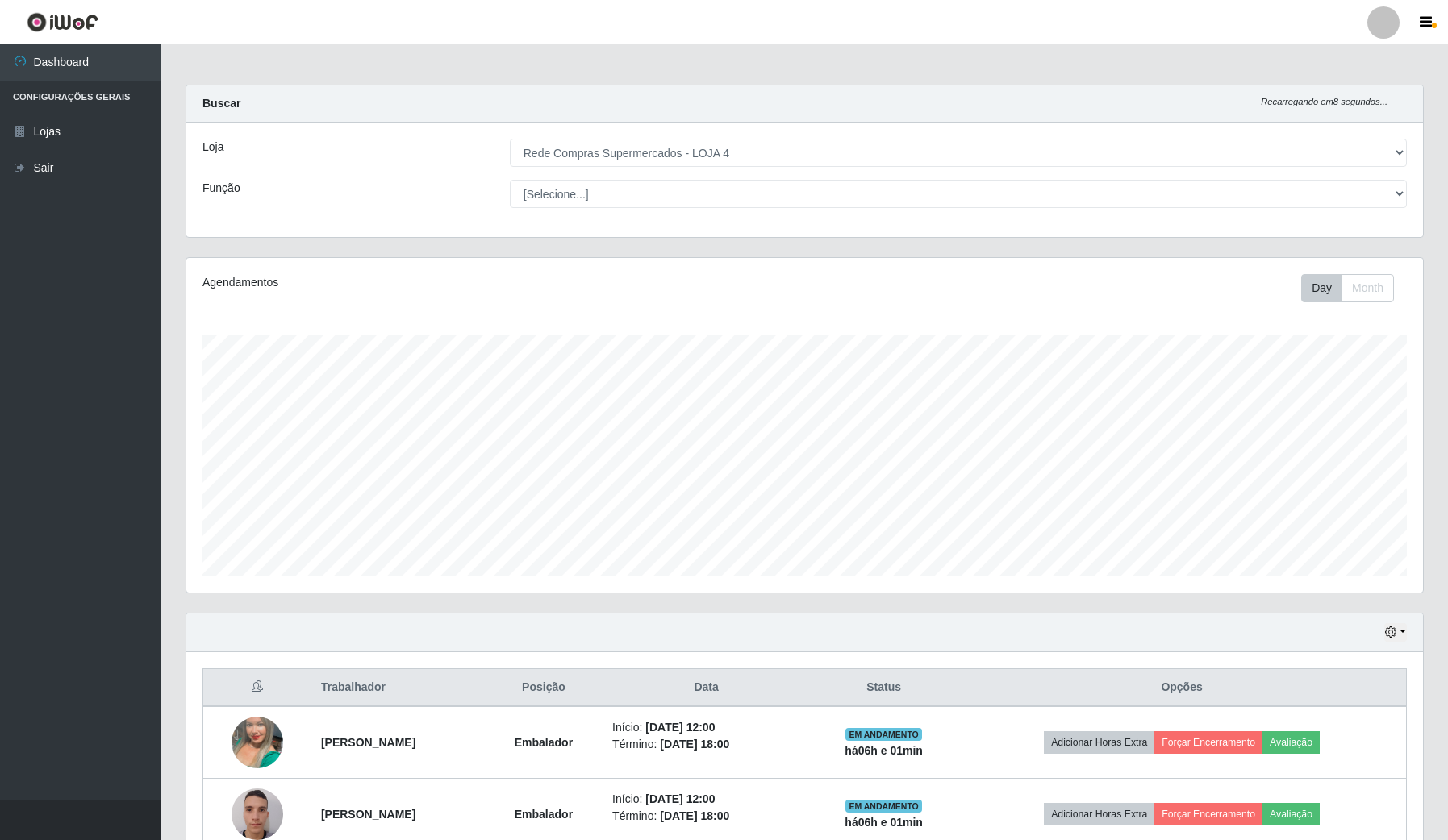
select select "159"
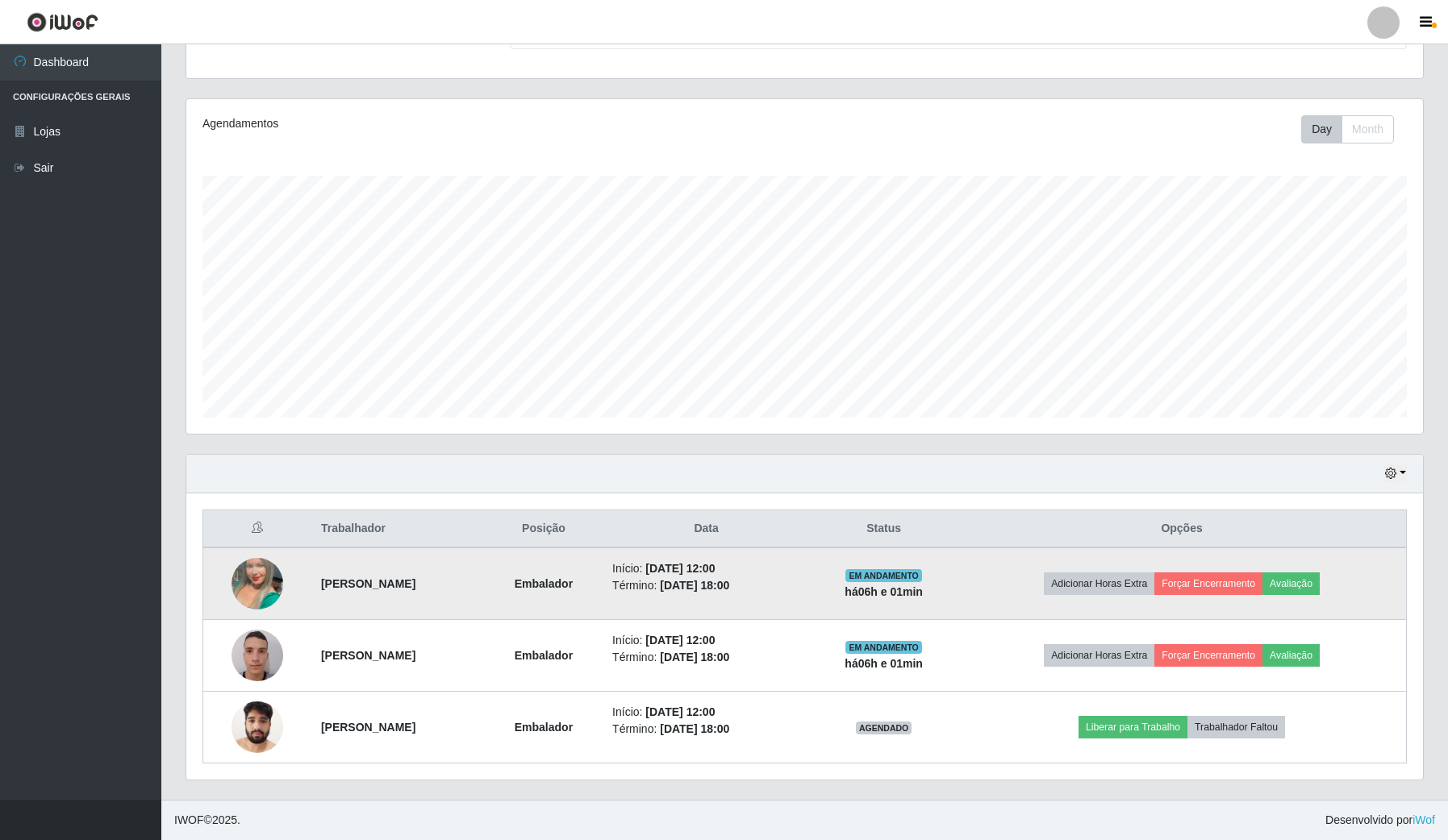
scroll to position [336, 1236]
click at [1240, 581] on button "Forçar Encerramento" at bounding box center [1208, 584] width 108 height 23
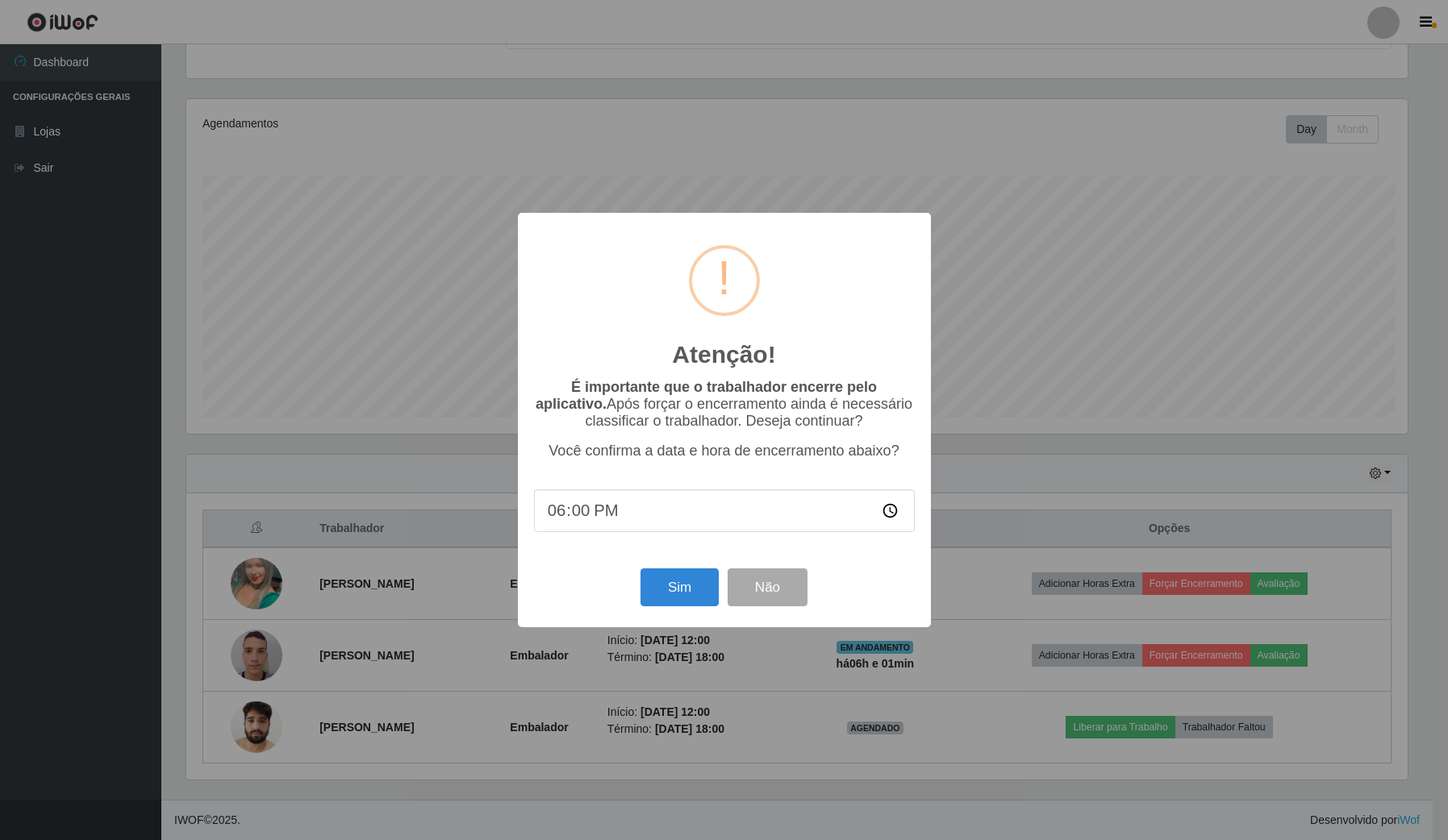
scroll to position [336, 1224]
click at [666, 598] on button "Sim" at bounding box center [681, 587] width 78 height 38
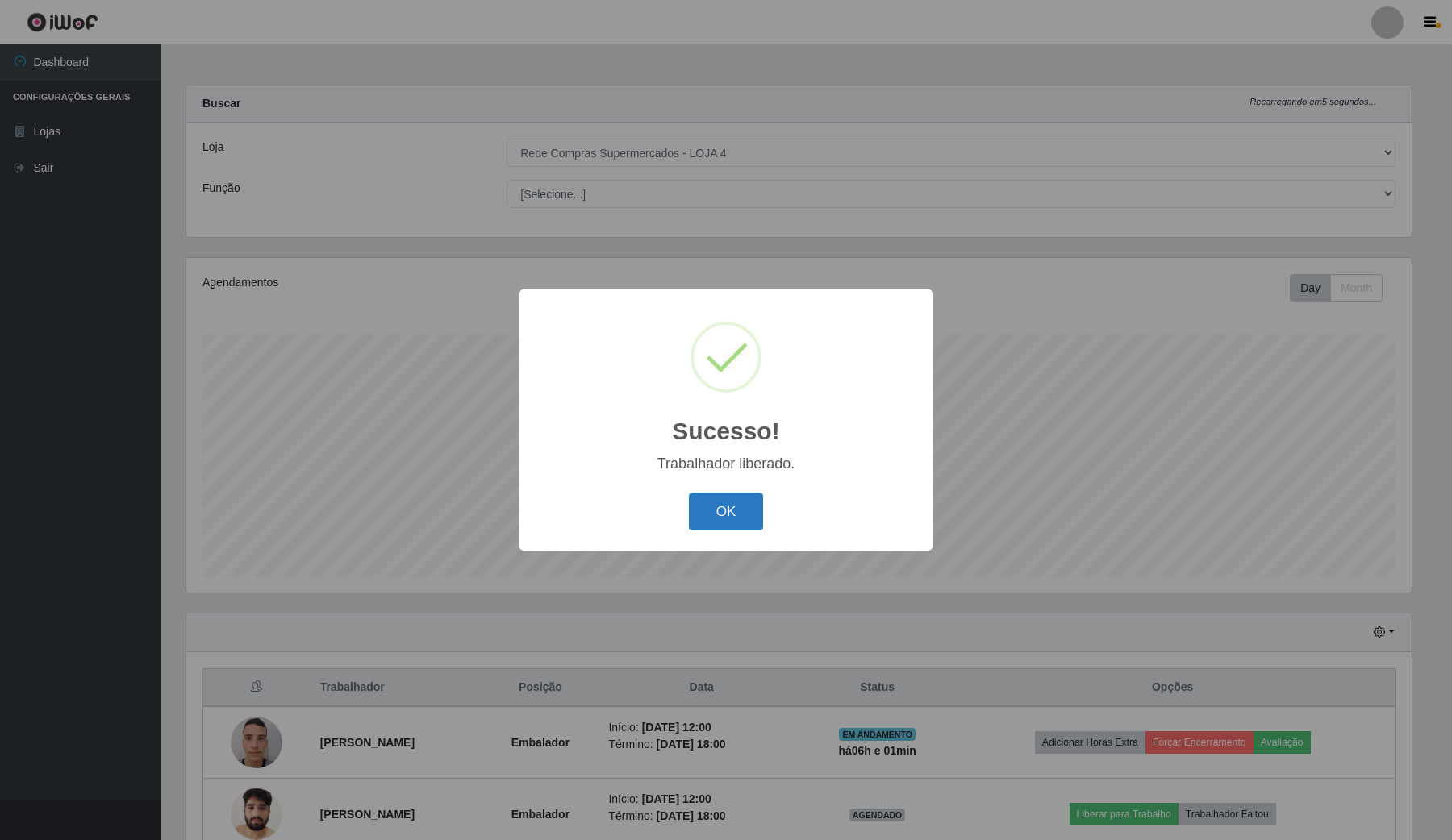
click at [733, 524] on button "OK" at bounding box center [726, 511] width 75 height 38
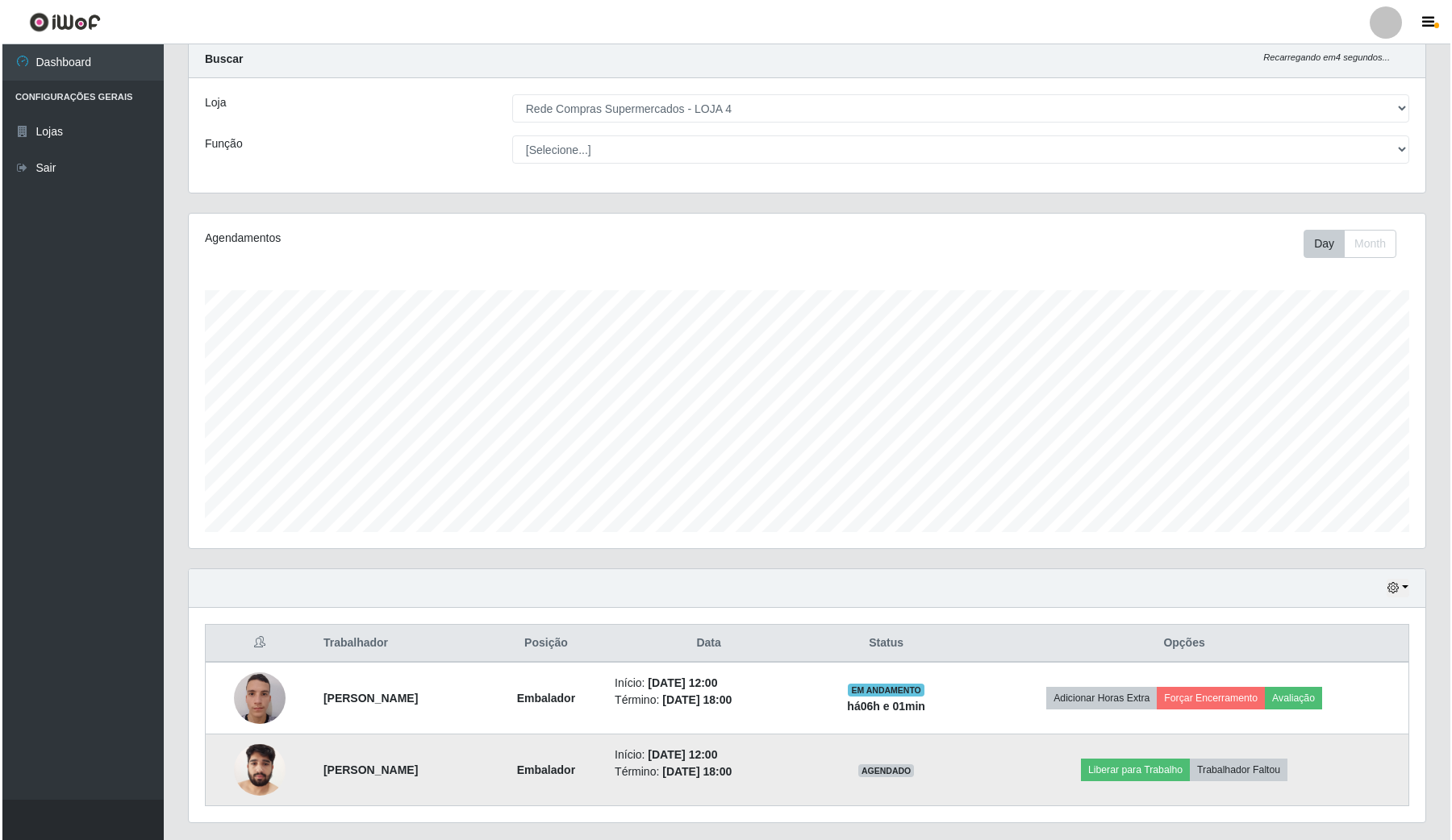
scroll to position [89, 0]
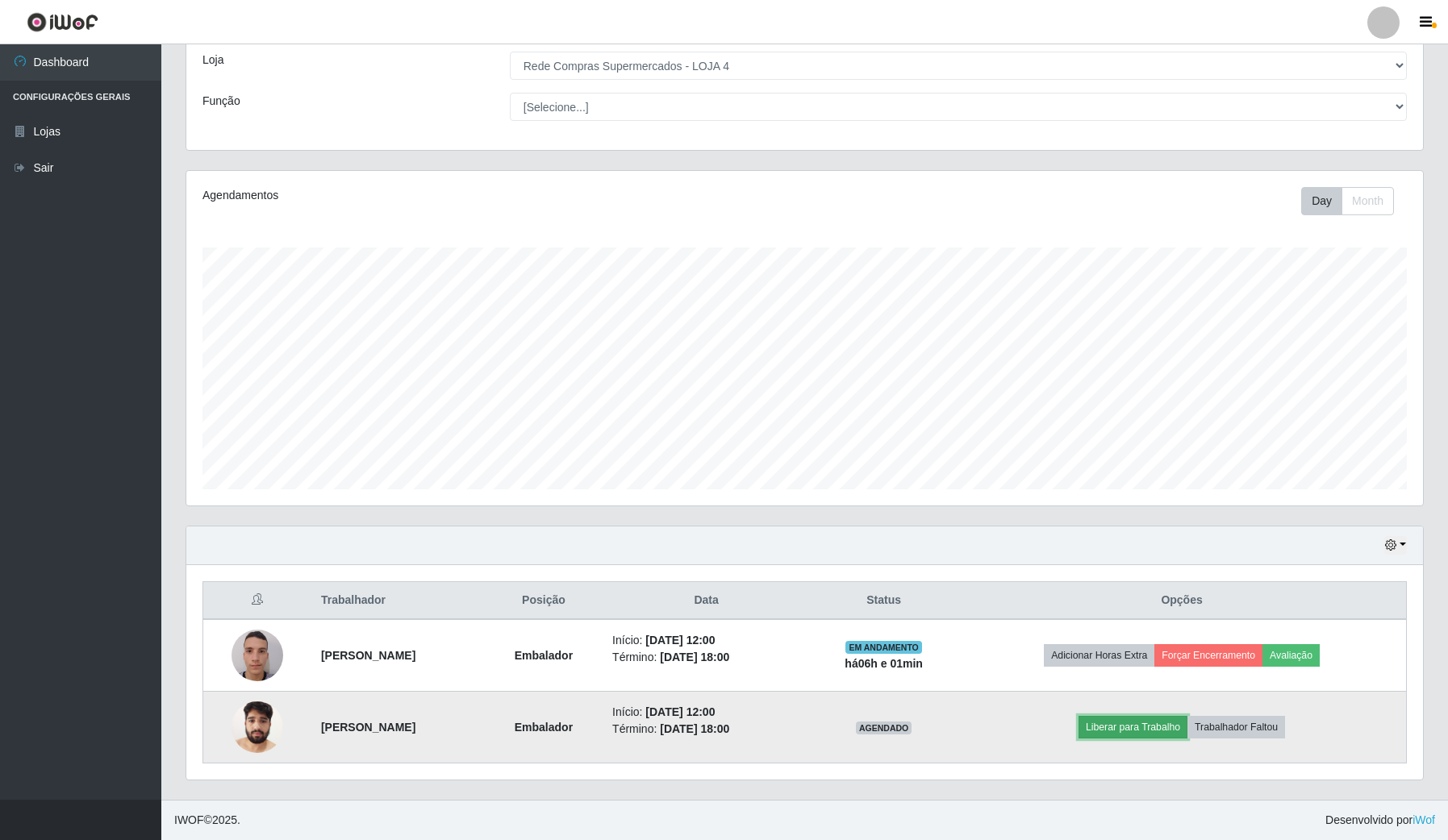
click at [1170, 728] on button "Liberar para Trabalho" at bounding box center [1133, 727] width 109 height 23
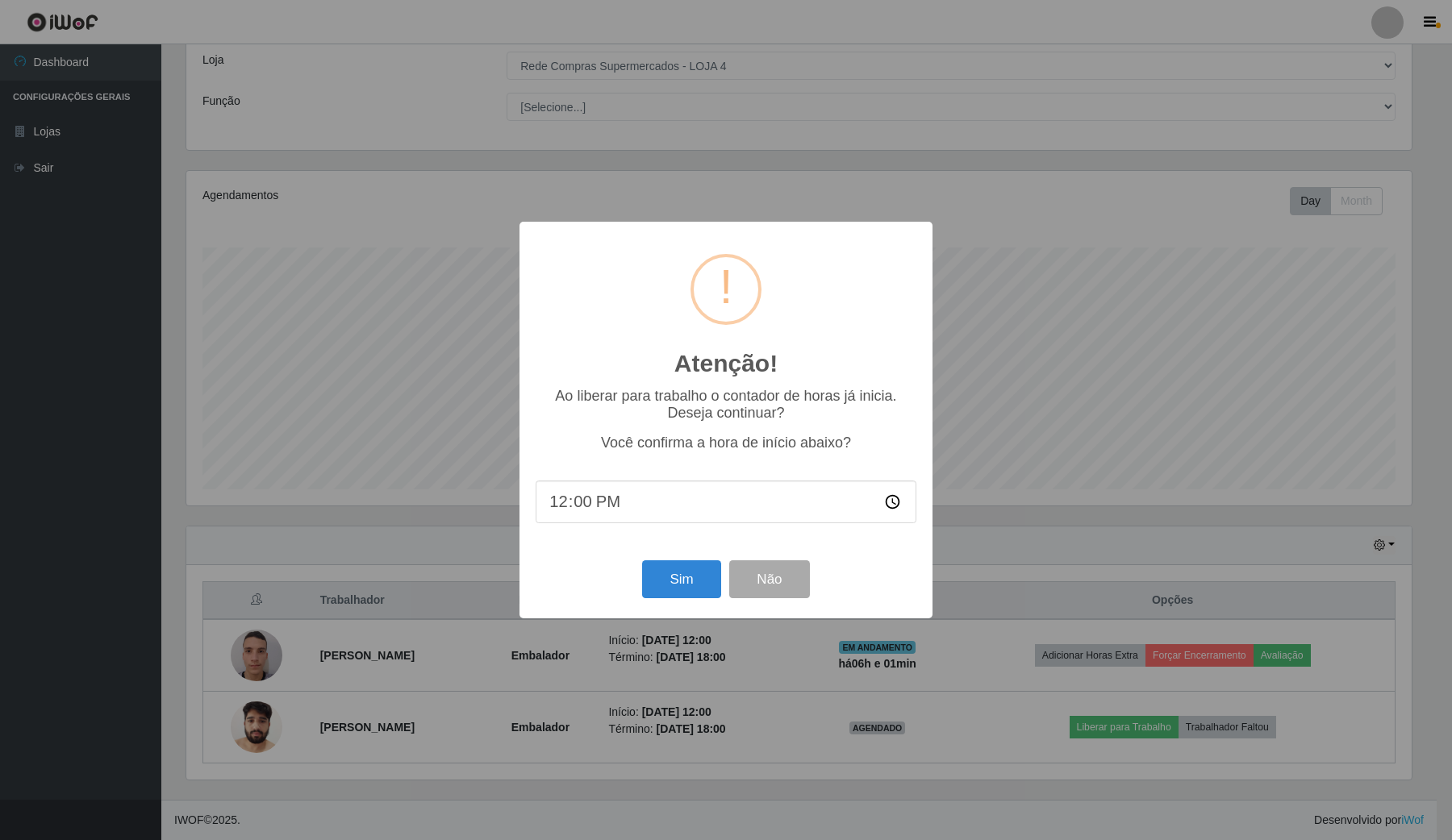
click at [1049, 698] on div "Atenção! × Ao liberar para trabalho o contador de horas já inicia. Deseja conti…" at bounding box center [726, 420] width 1452 height 840
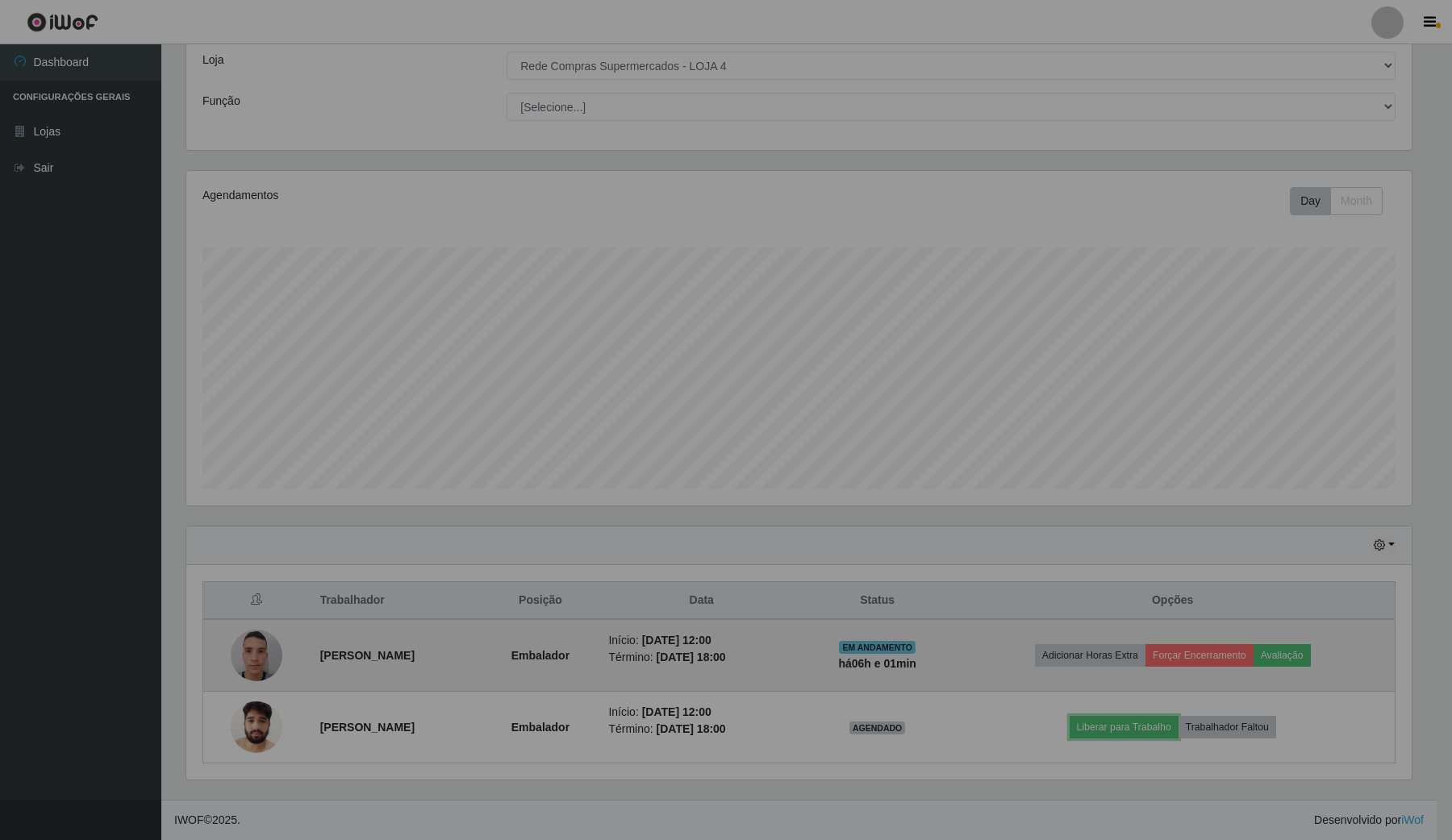
scroll to position [336, 1236]
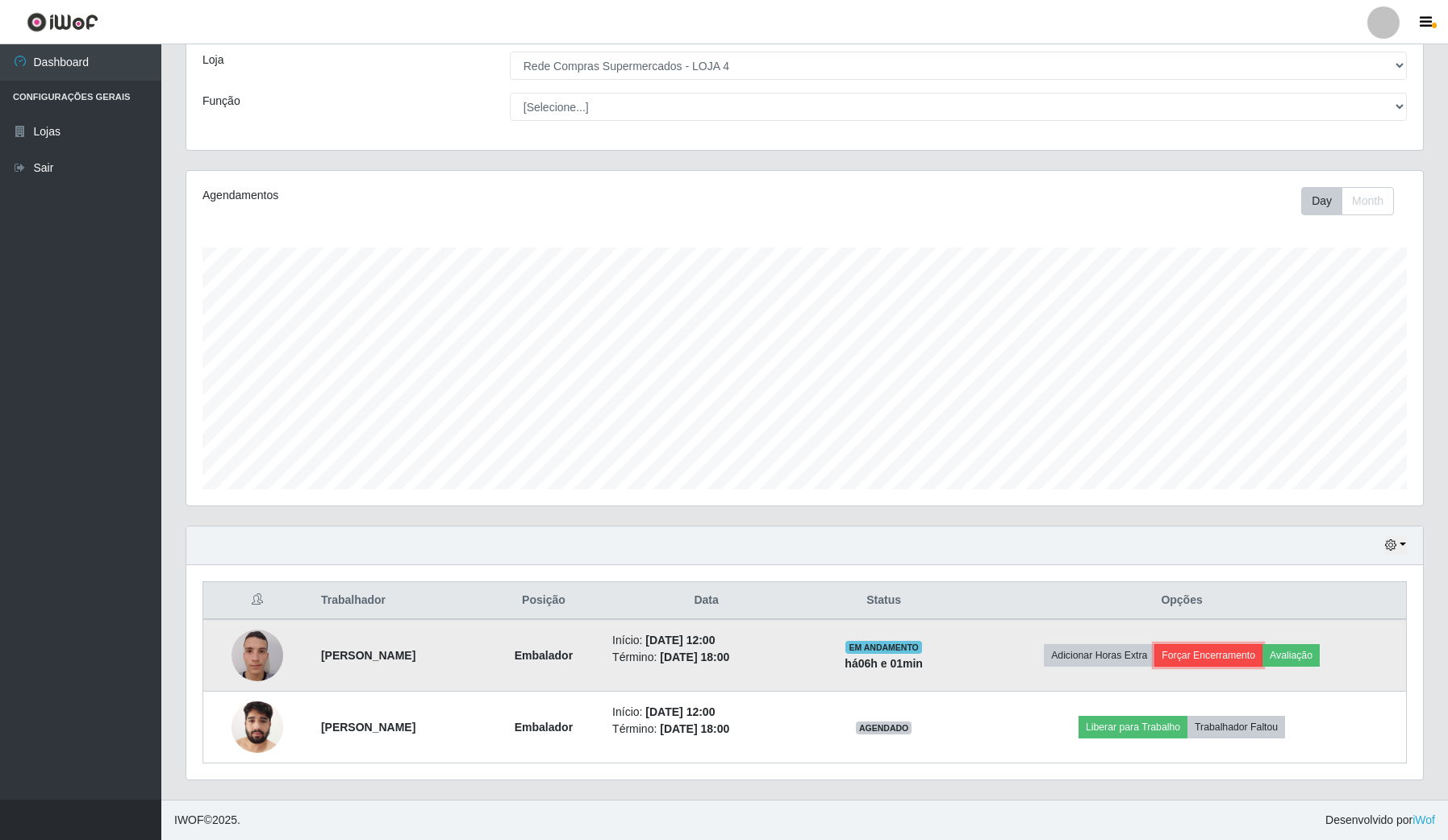
click at [1261, 657] on button "Forçar Encerramento" at bounding box center [1208, 656] width 108 height 23
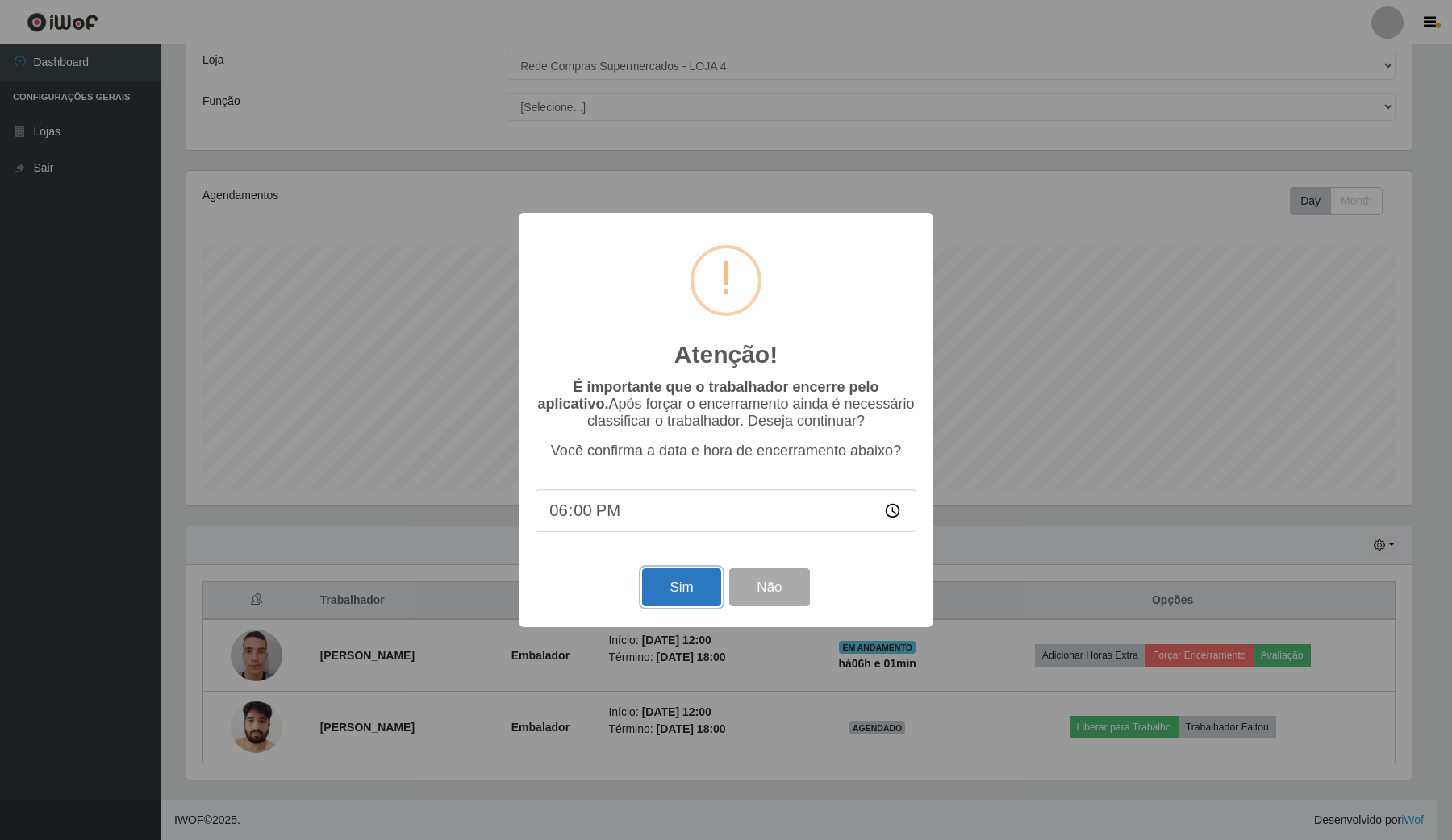
click at [704, 593] on button "Sim" at bounding box center [681, 587] width 78 height 38
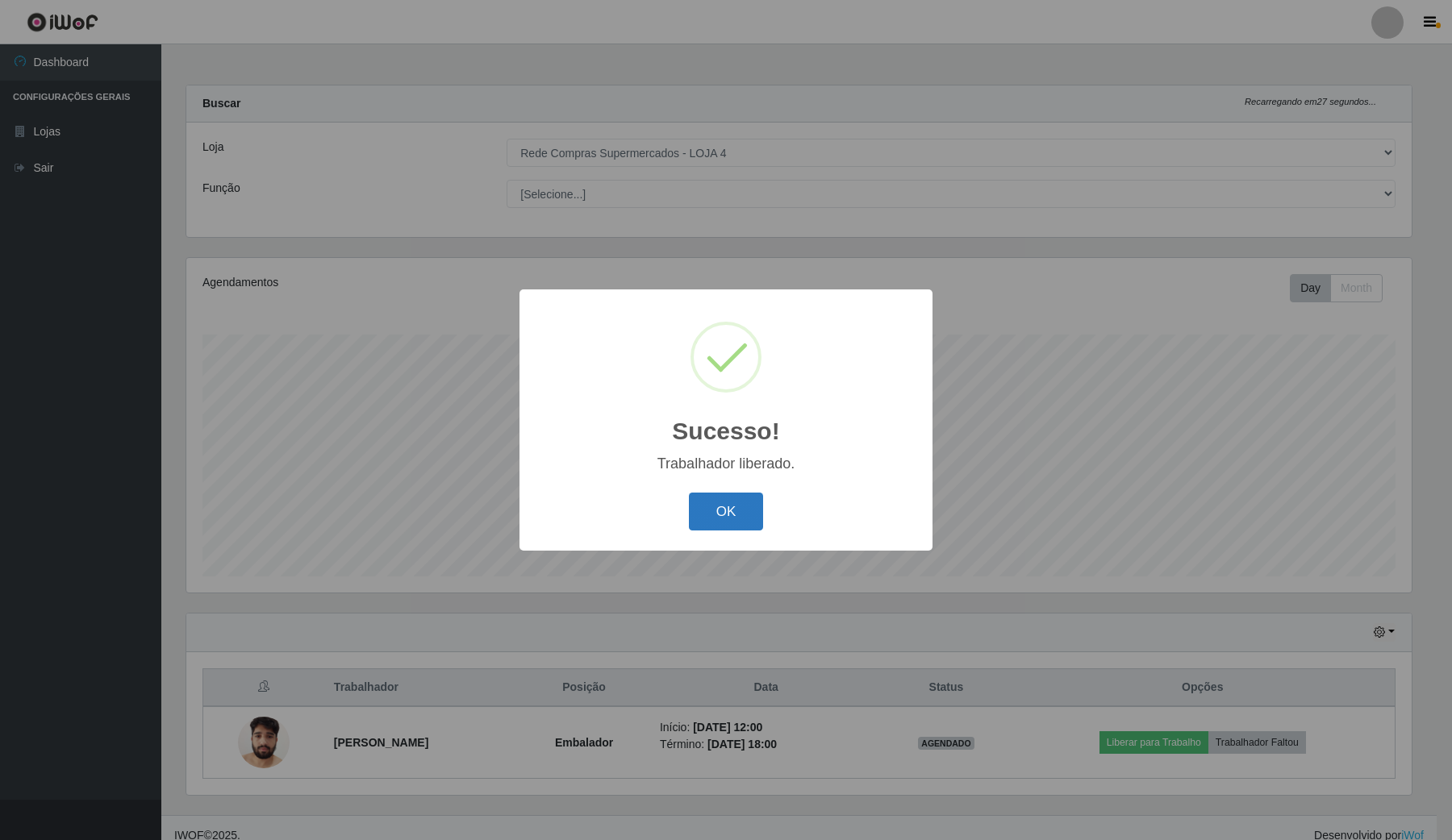
click at [737, 514] on button "OK" at bounding box center [726, 511] width 75 height 38
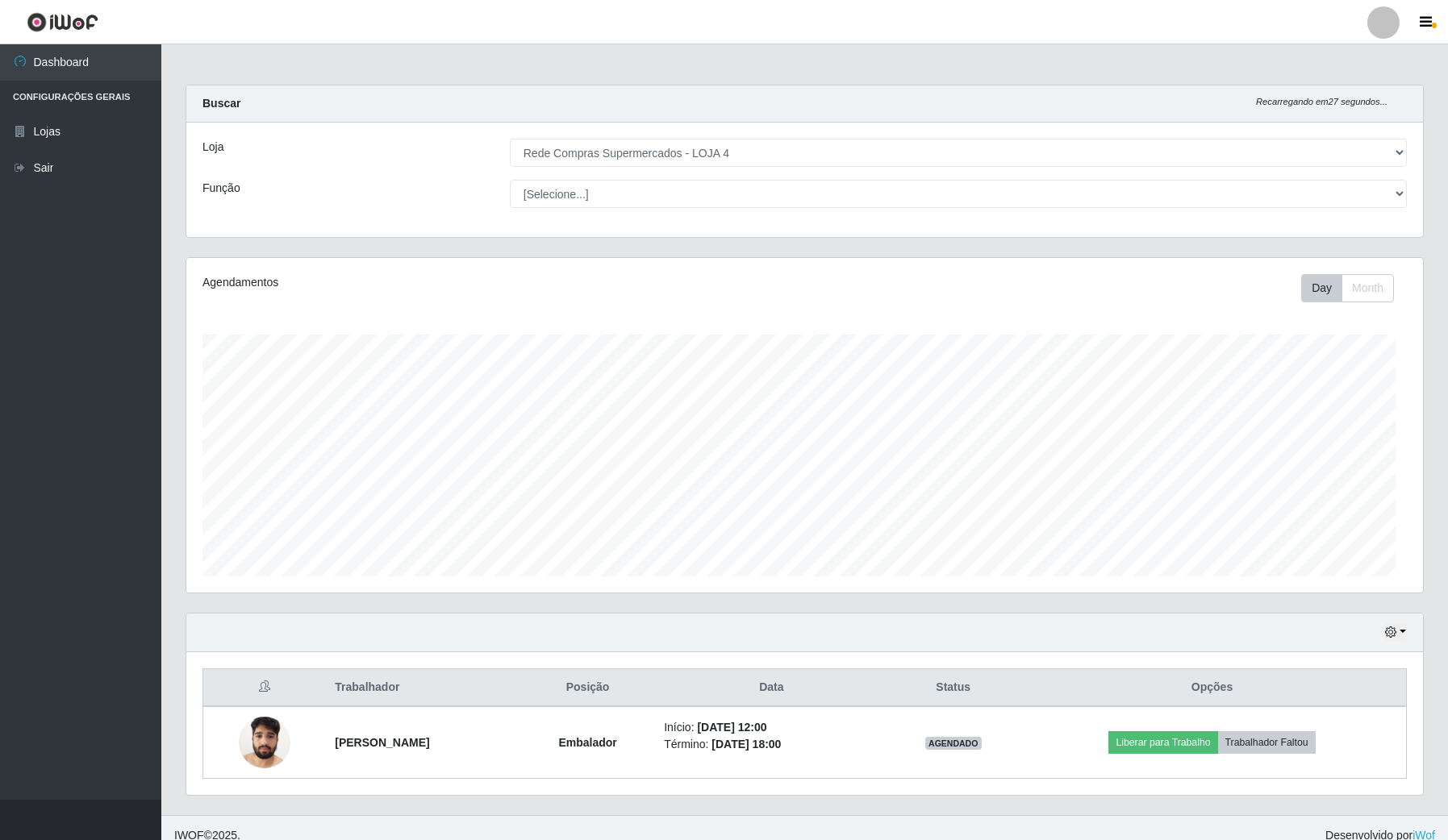
scroll to position [336, 1236]
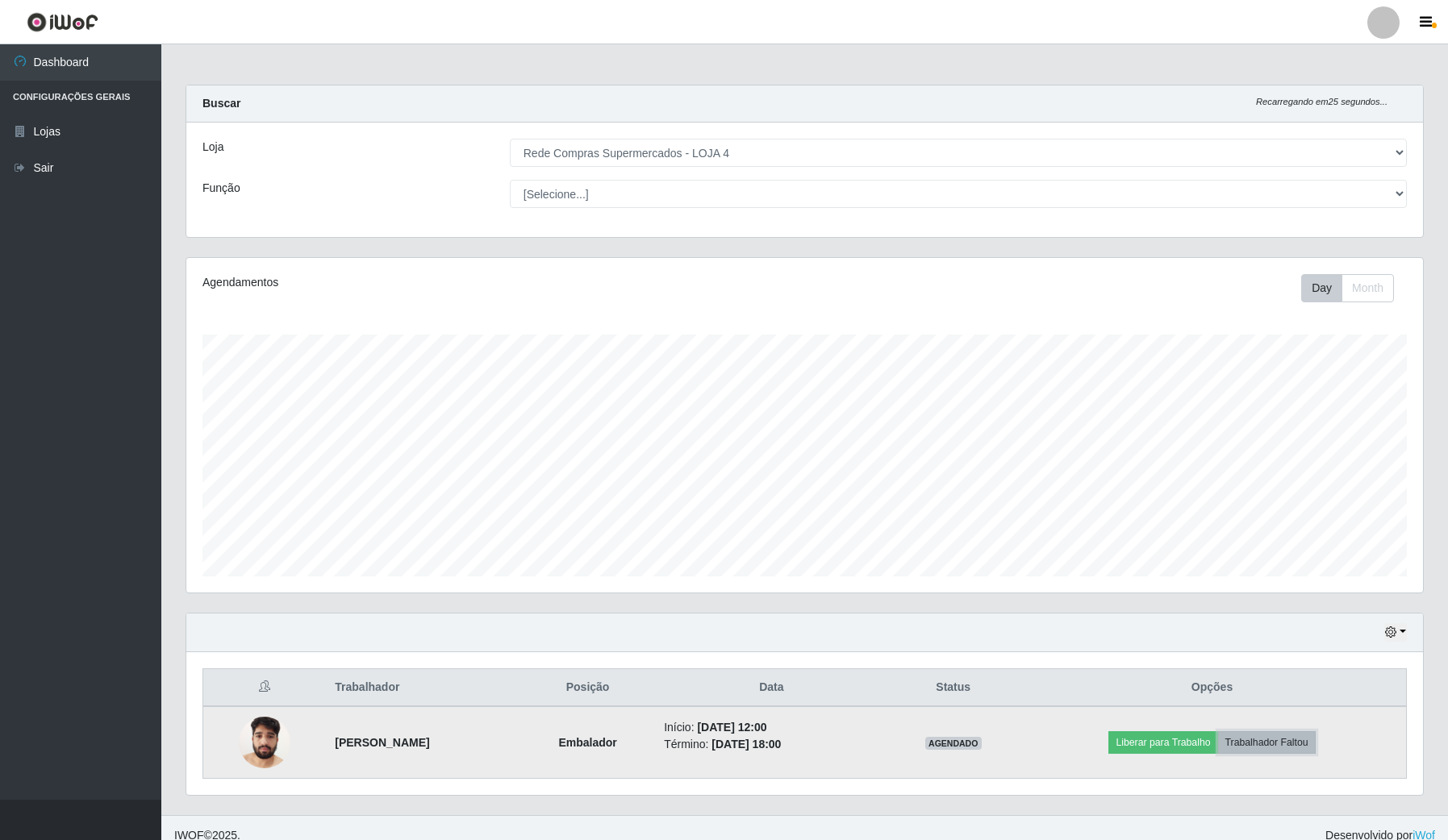
click at [1257, 735] on button "Trabalhador Faltou" at bounding box center [1267, 743] width 98 height 23
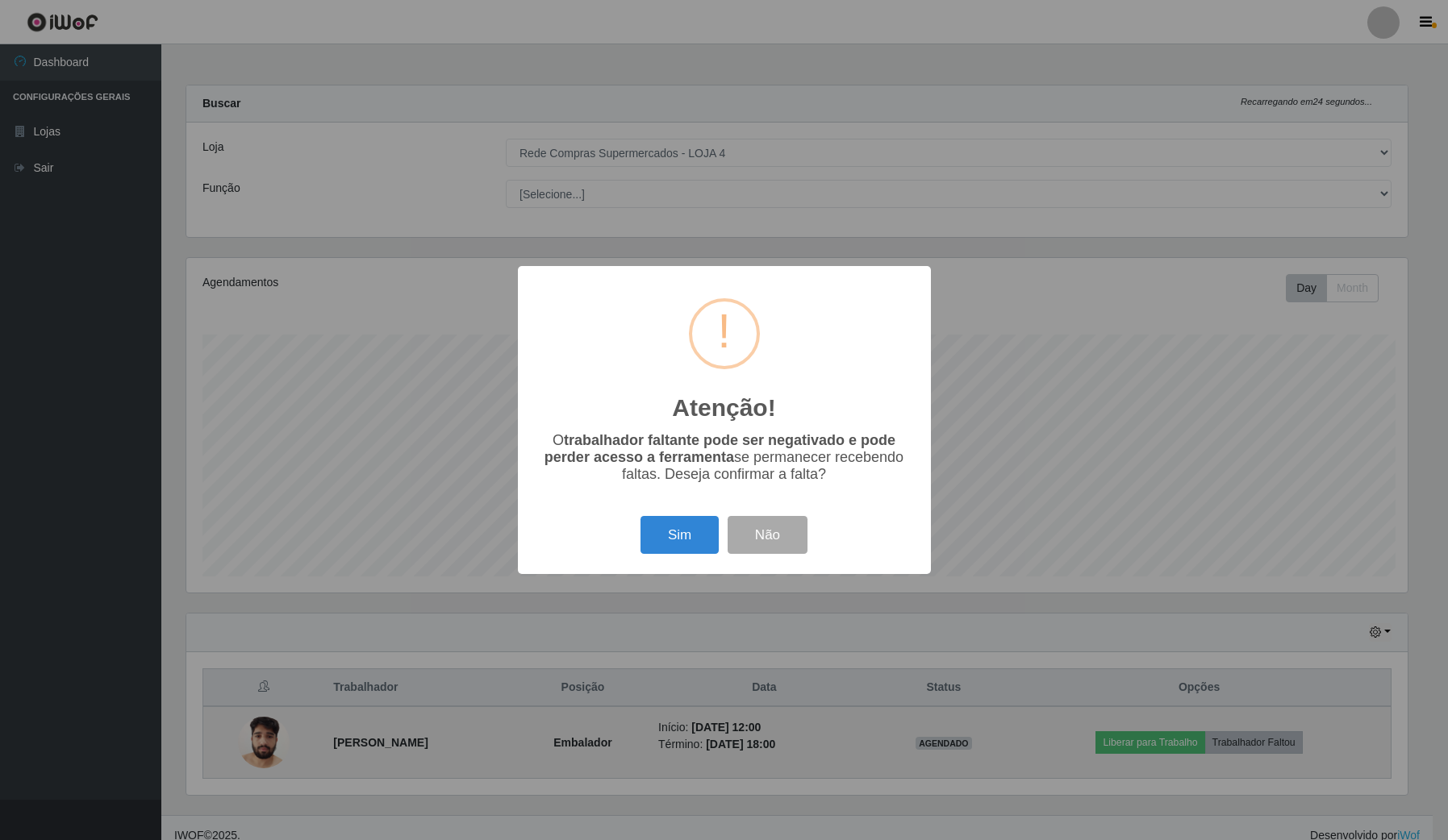
scroll to position [336, 1224]
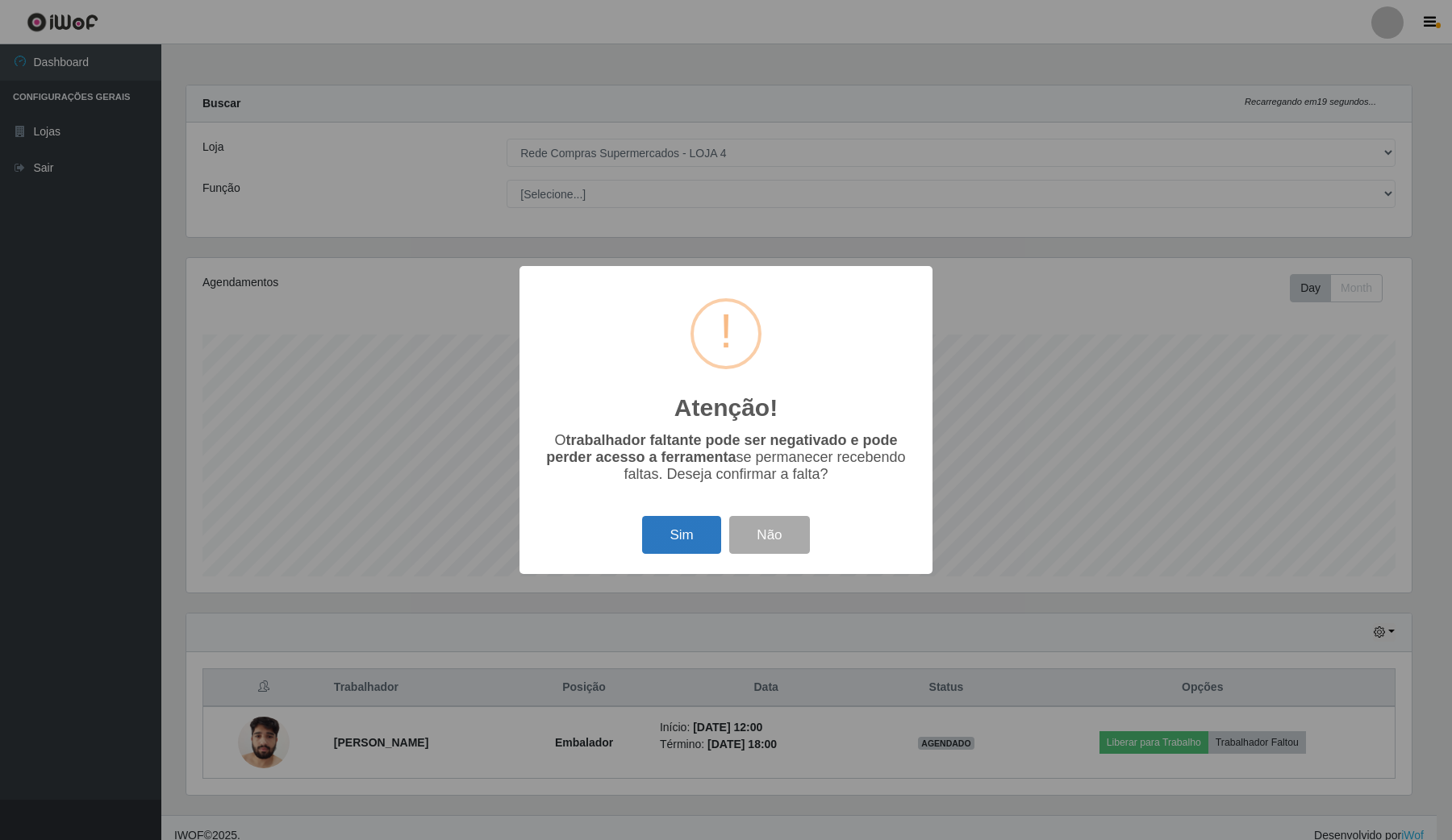
click at [702, 538] on button "Sim" at bounding box center [681, 535] width 78 height 38
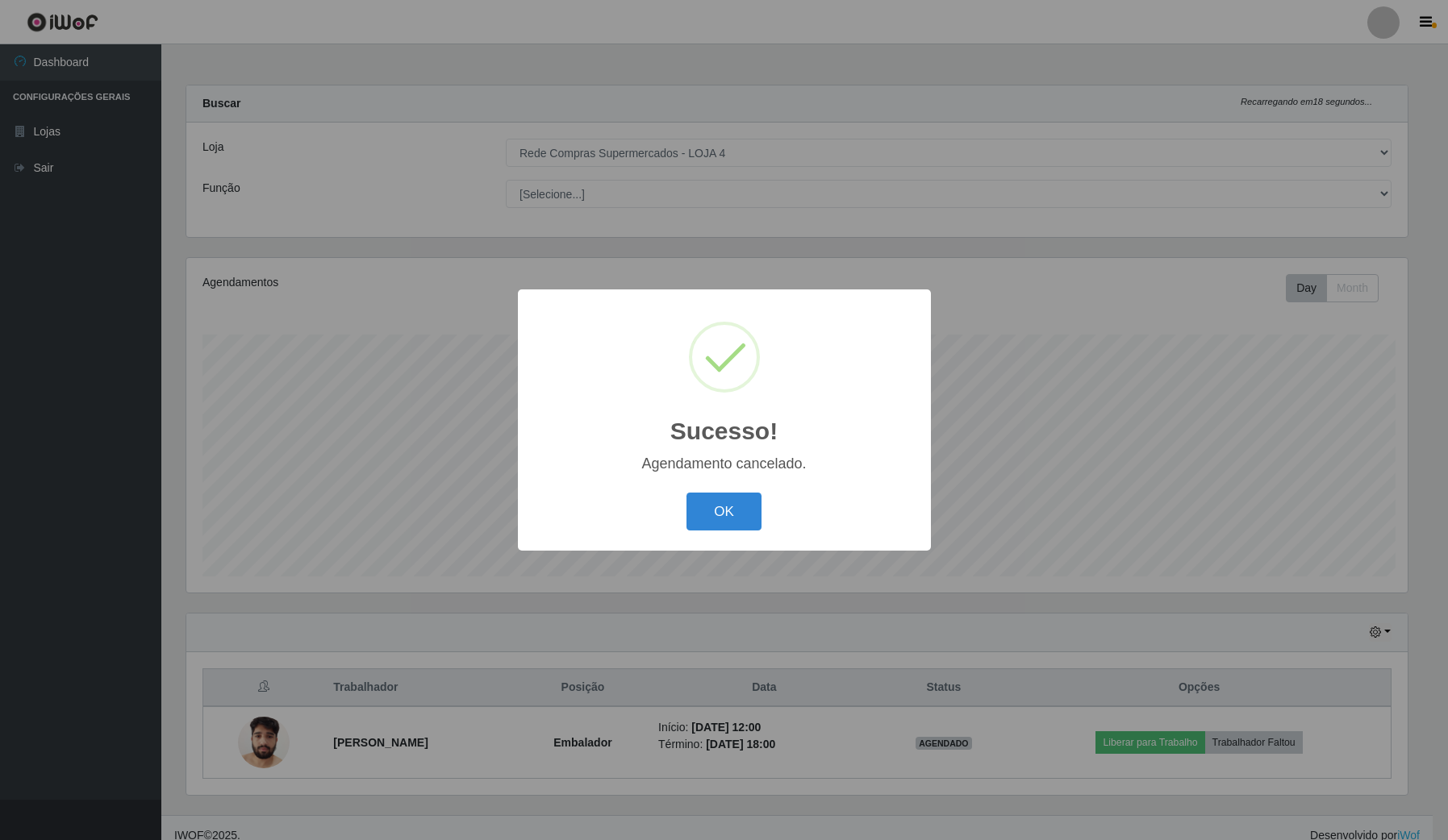
scroll to position [0, 0]
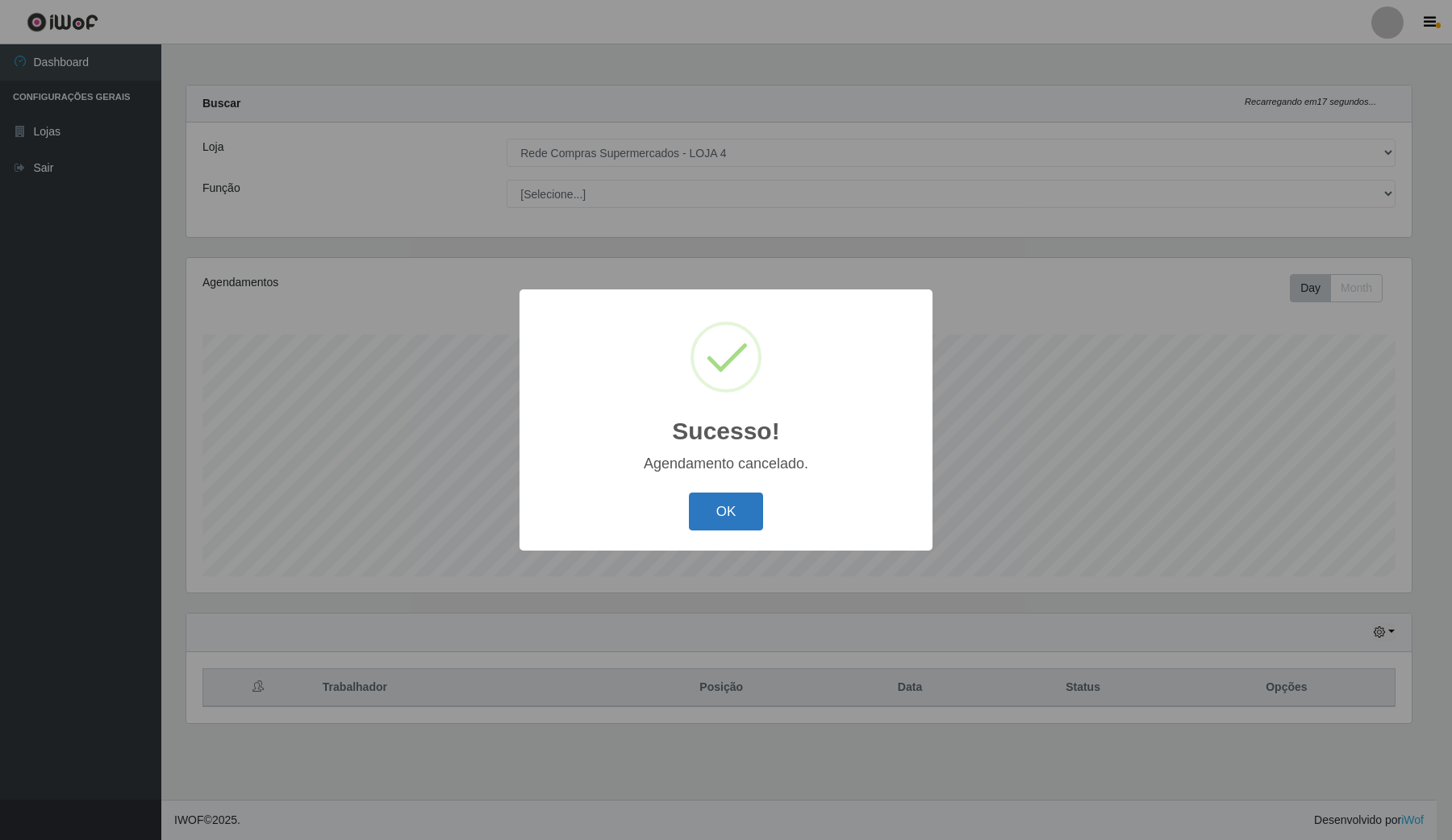
click at [707, 500] on button "OK" at bounding box center [726, 511] width 75 height 38
